Goal: Find contact information: Find contact information

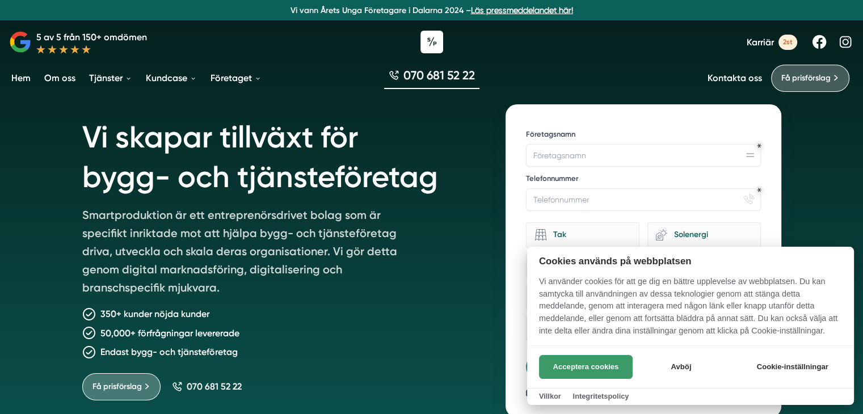
click at [604, 366] on button "Acceptera cookies" at bounding box center [586, 367] width 94 height 24
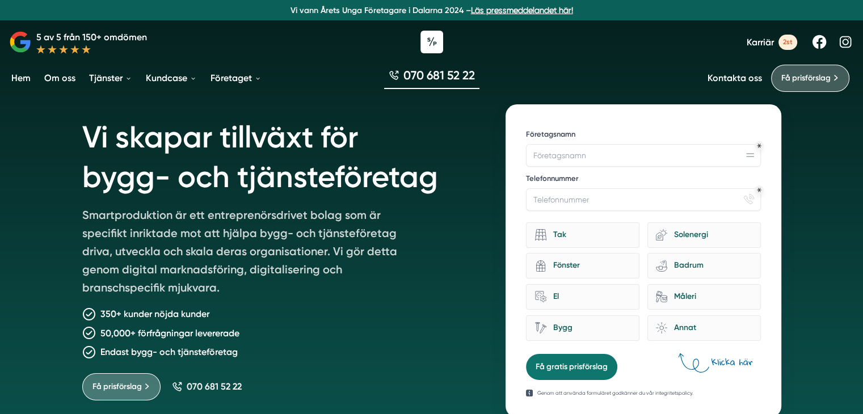
click at [754, 77] on link "Kontakta oss" at bounding box center [735, 78] width 54 height 11
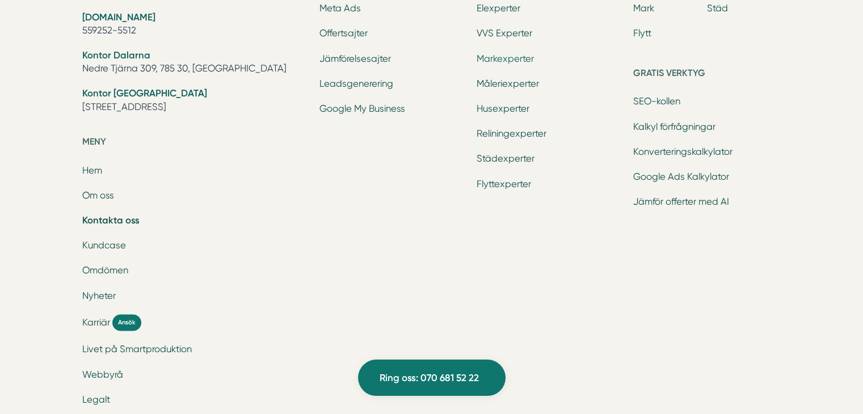
scroll to position [1571, 0]
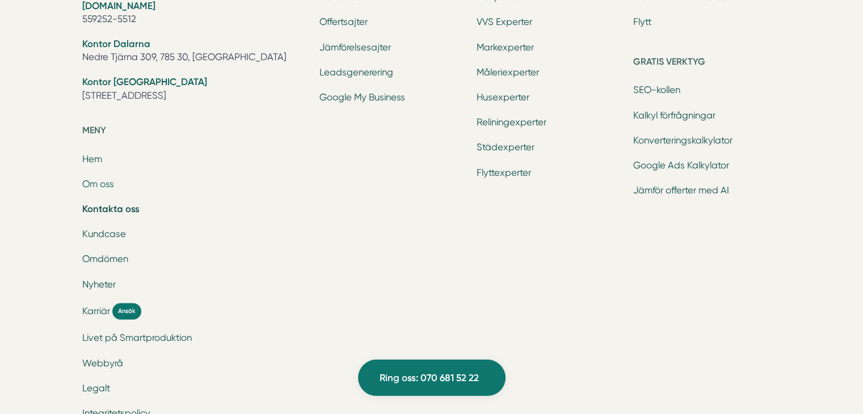
click at [104, 186] on link "Om oss" at bounding box center [98, 184] width 32 height 11
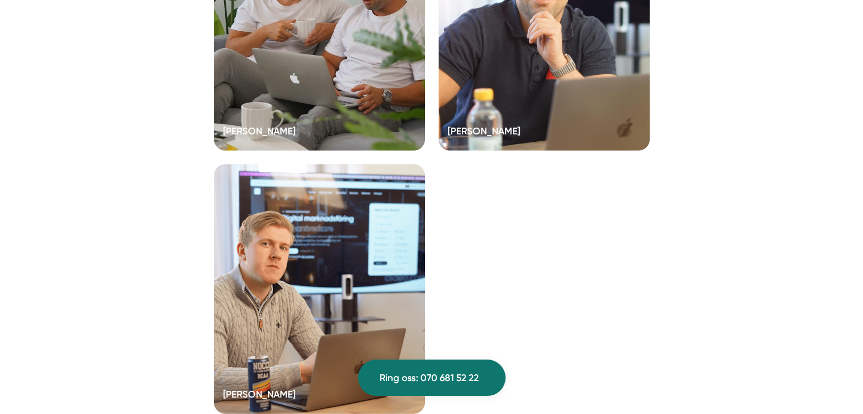
scroll to position [2363, 0]
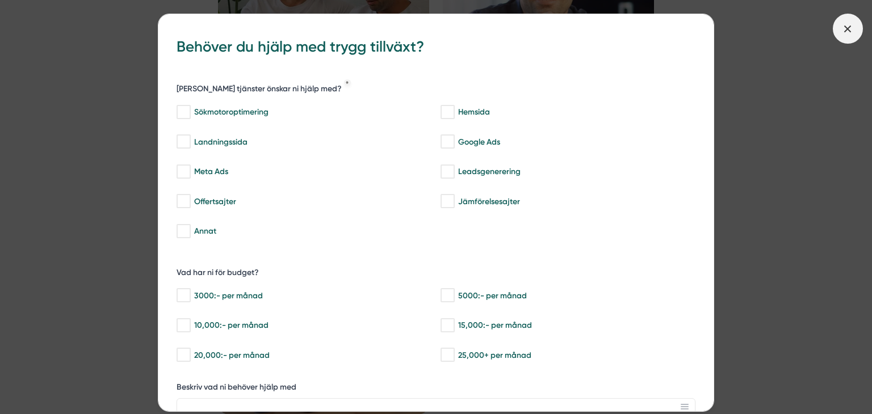
click at [845, 28] on icon at bounding box center [847, 29] width 12 height 12
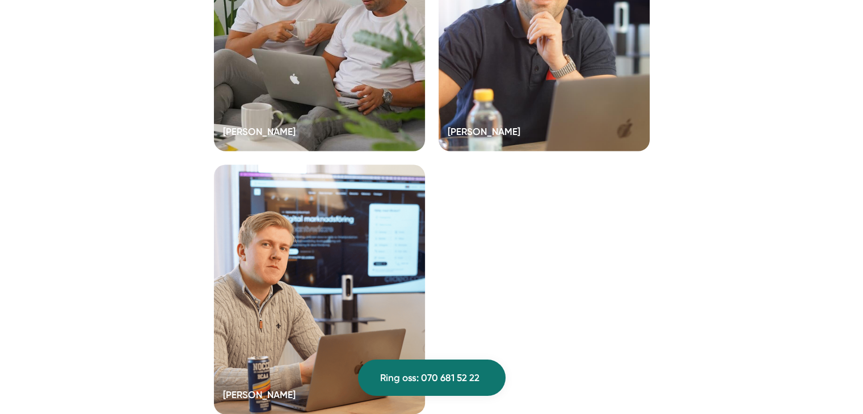
scroll to position [2168, 0]
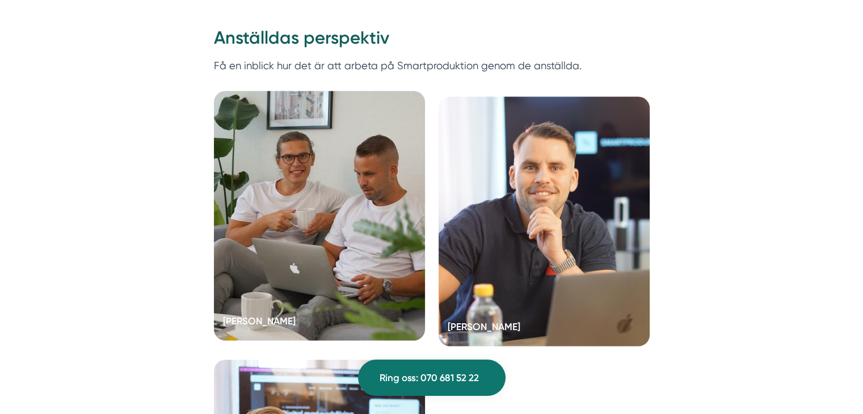
click at [330, 244] on div at bounding box center [319, 216] width 211 height 250
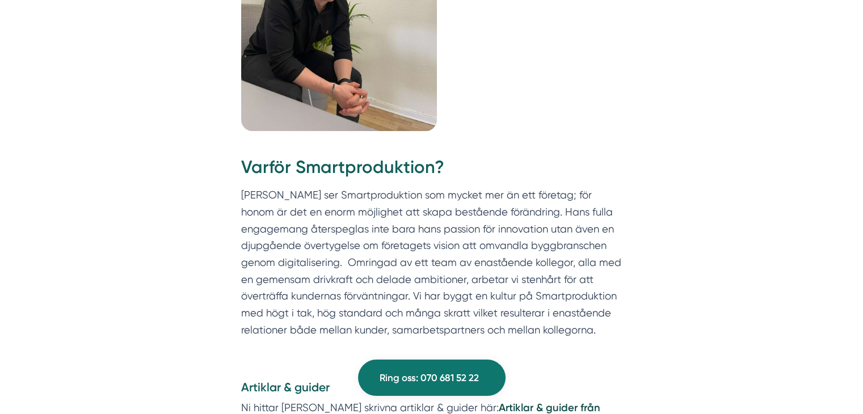
scroll to position [1047, 0]
